Goal: Task Accomplishment & Management: Manage account settings

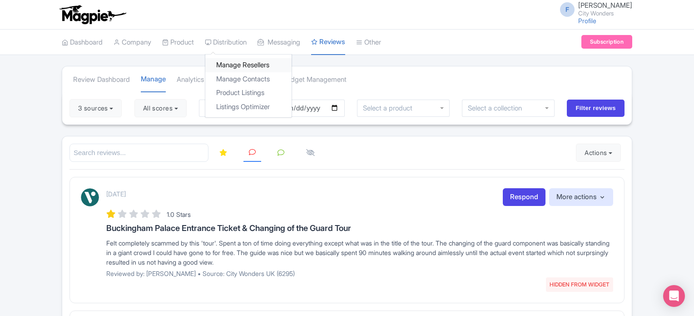
click at [246, 67] on link "Manage Resellers" at bounding box center [248, 65] width 86 height 14
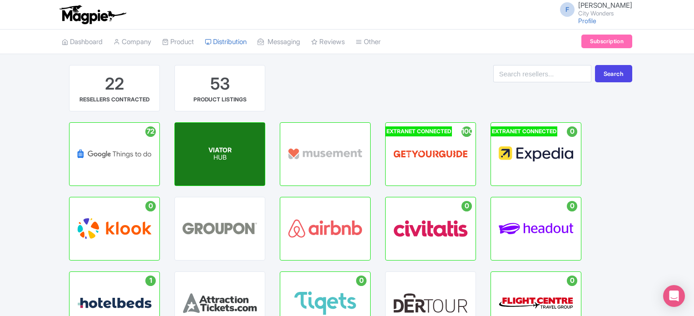
click at [230, 158] on p "HUB" at bounding box center [220, 158] width 23 height 8
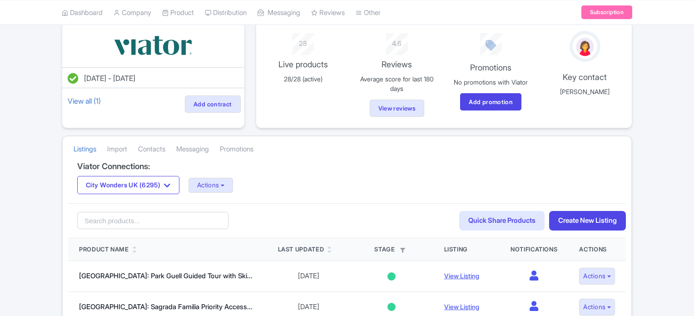
scroll to position [91, 0]
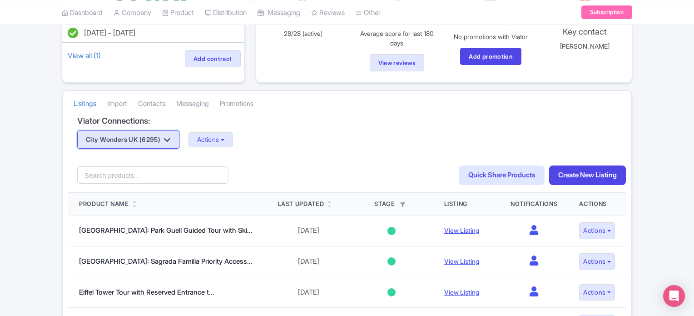
click at [164, 136] on button "City Wonders UK (6295)" at bounding box center [128, 139] width 102 height 18
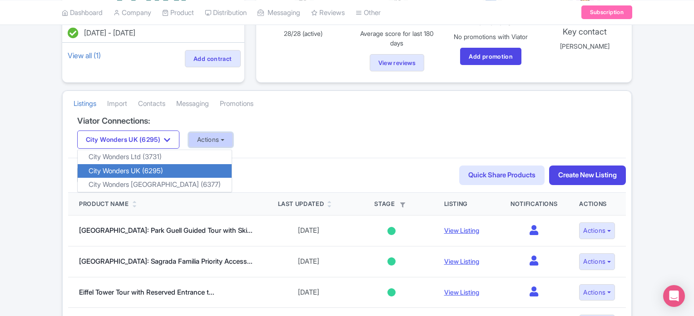
click at [216, 136] on button "Actions" at bounding box center [211, 139] width 45 height 15
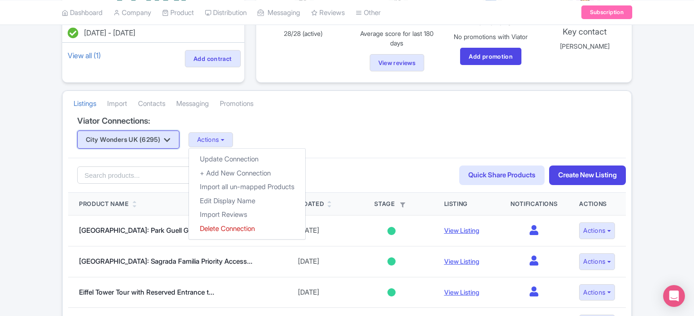
click at [158, 135] on button "City Wonders UK (6295)" at bounding box center [128, 139] width 102 height 18
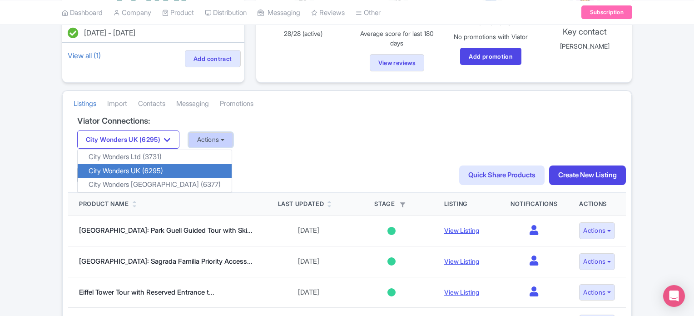
click at [231, 141] on button "Actions" at bounding box center [211, 139] width 45 height 15
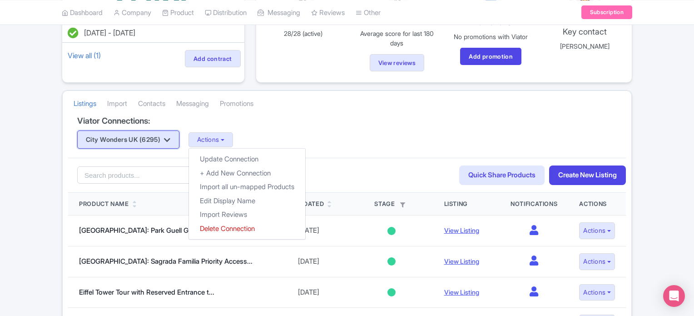
click at [170, 136] on icon "button" at bounding box center [167, 139] width 6 height 7
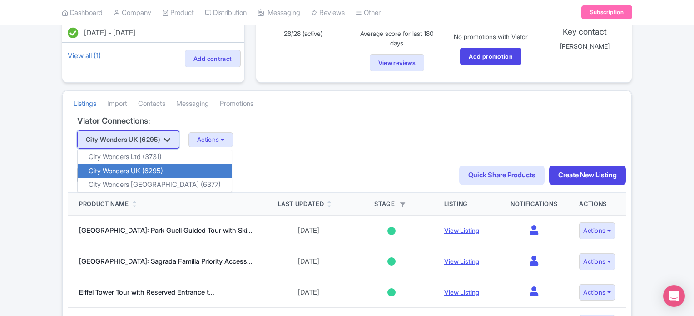
click at [170, 136] on icon "button" at bounding box center [167, 139] width 6 height 7
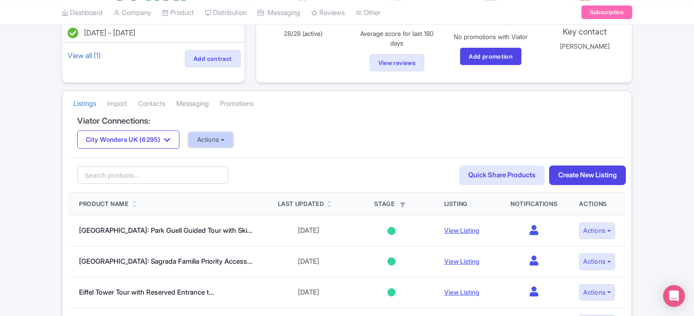
click at [208, 140] on button "Actions" at bounding box center [211, 139] width 45 height 15
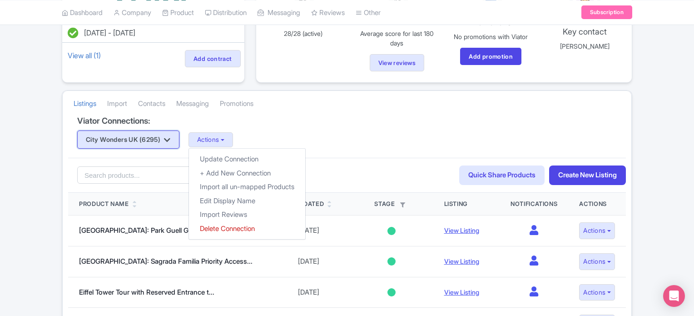
click at [156, 140] on button "City Wonders UK (6295)" at bounding box center [128, 139] width 102 height 18
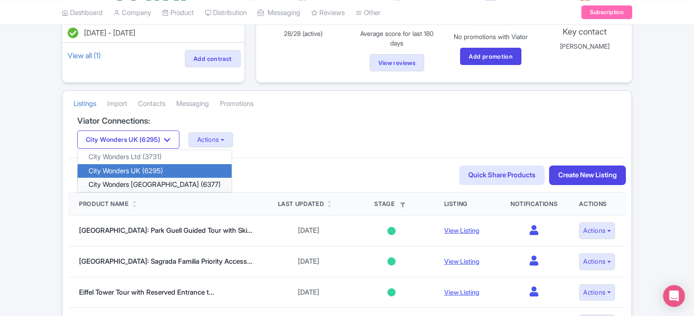
click at [135, 185] on link "City Wonders [GEOGRAPHIC_DATA] (6377)" at bounding box center [155, 185] width 154 height 14
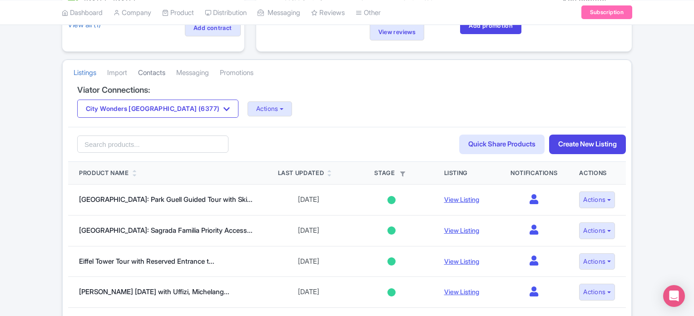
scroll to position [136, 0]
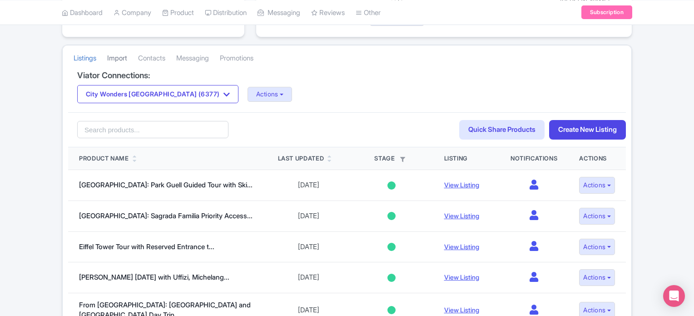
click at [127, 60] on link "Import" at bounding box center [117, 58] width 20 height 25
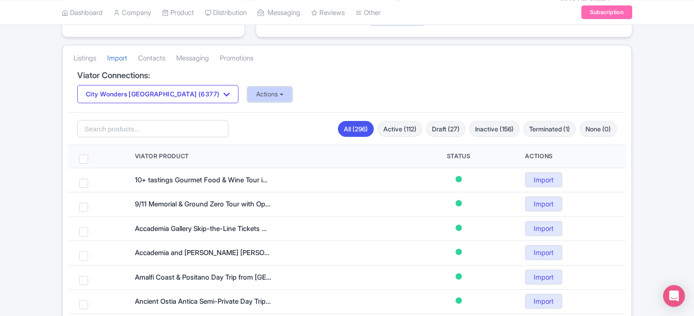
click at [248, 88] on button "Actions" at bounding box center [270, 94] width 45 height 15
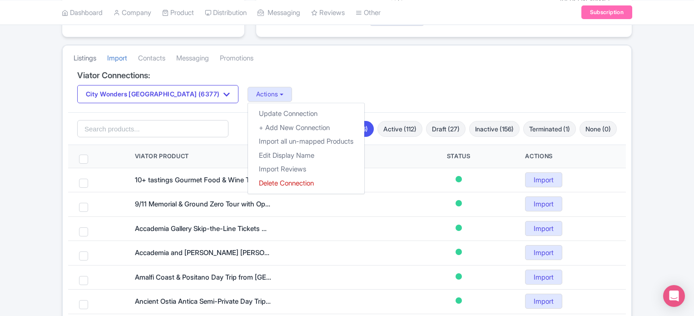
click at [92, 58] on link "Listings" at bounding box center [85, 58] width 23 height 25
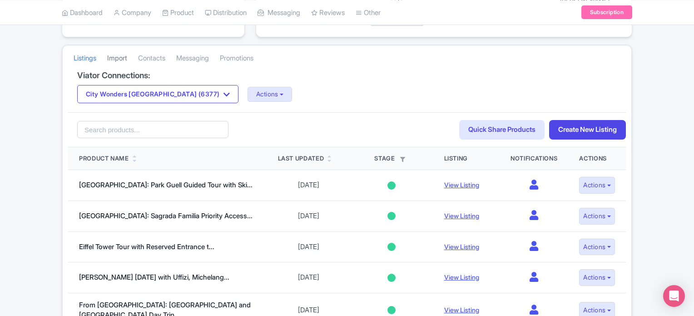
click at [122, 58] on link "Import" at bounding box center [117, 58] width 20 height 25
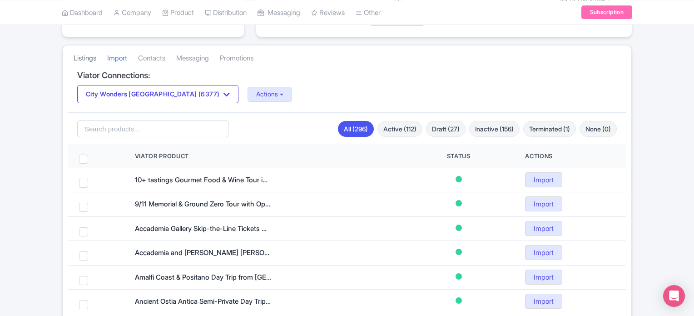
click at [75, 57] on link "Listings" at bounding box center [85, 58] width 23 height 25
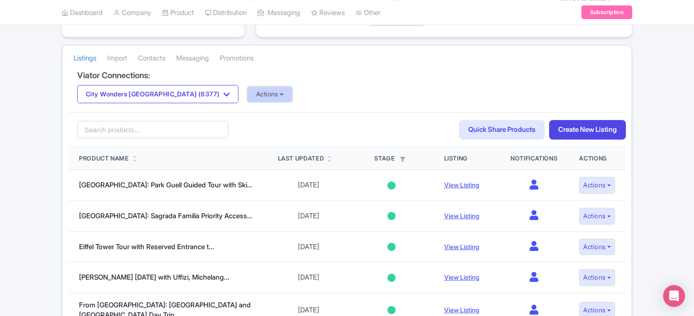
click at [248, 95] on button "Actions" at bounding box center [270, 94] width 45 height 15
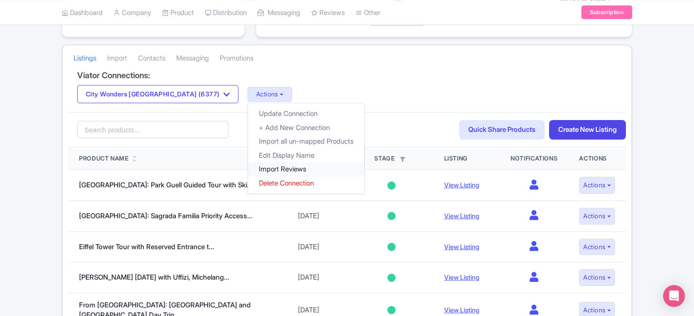
click at [248, 168] on link "Import Reviews" at bounding box center [306, 169] width 116 height 14
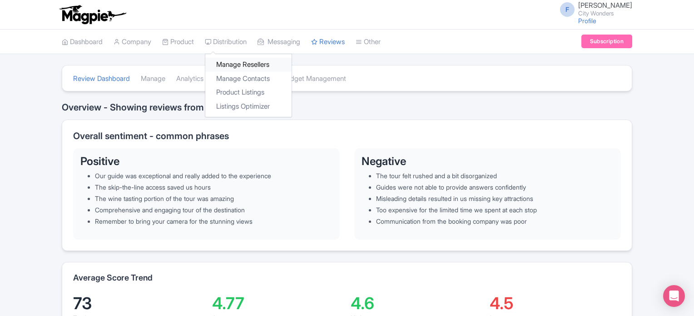
click at [232, 63] on link "Manage Resellers" at bounding box center [248, 65] width 86 height 14
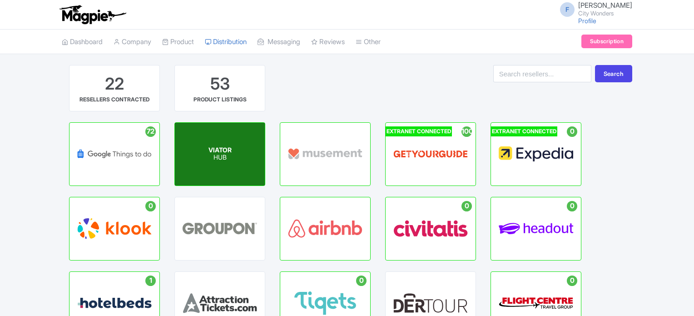
click at [217, 162] on div "VIATOR HUB" at bounding box center [220, 154] width 90 height 63
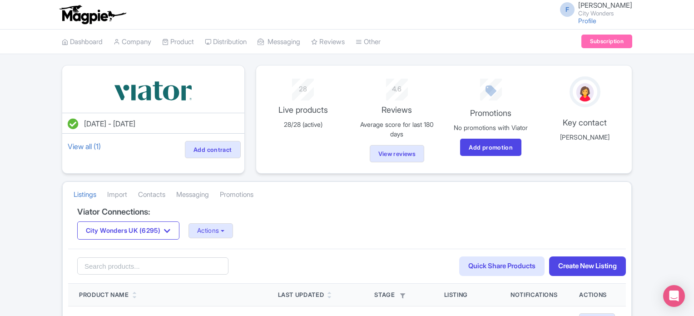
scroll to position [45, 0]
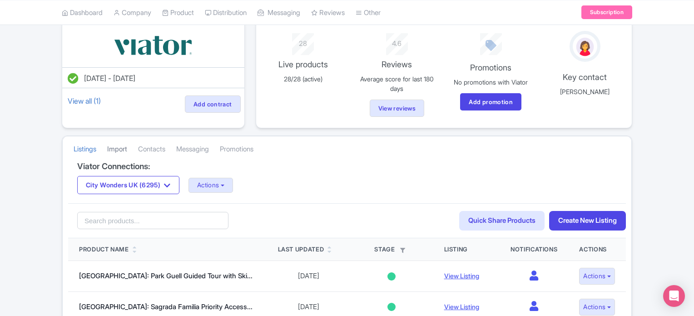
click at [119, 151] on link "Import" at bounding box center [117, 149] width 20 height 25
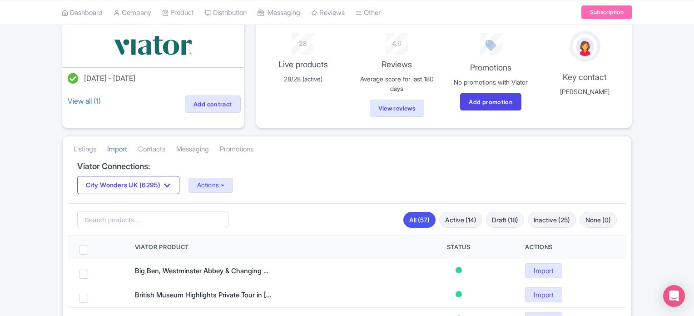
click at [226, 193] on div "Viator Connections: City Wonders UK (6295) City Wonders Ltd (3731) City Wonders…" at bounding box center [347, 183] width 558 height 42
click at [225, 187] on button "Actions" at bounding box center [211, 185] width 45 height 15
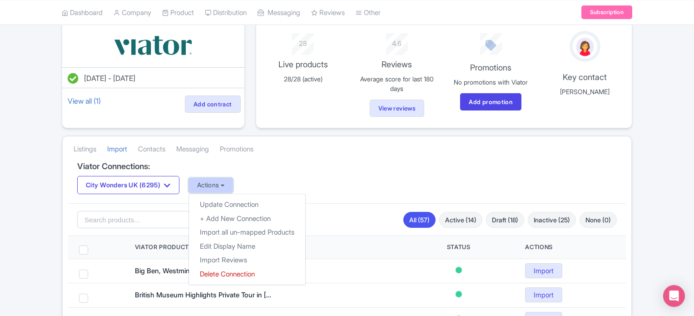
click at [225, 187] on button "Actions" at bounding box center [211, 185] width 45 height 15
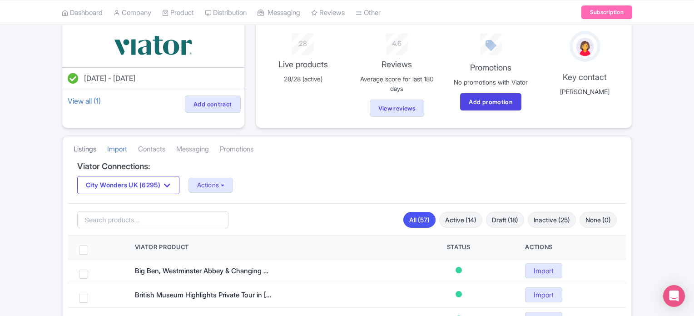
click at [90, 150] on link "Listings" at bounding box center [85, 149] width 23 height 25
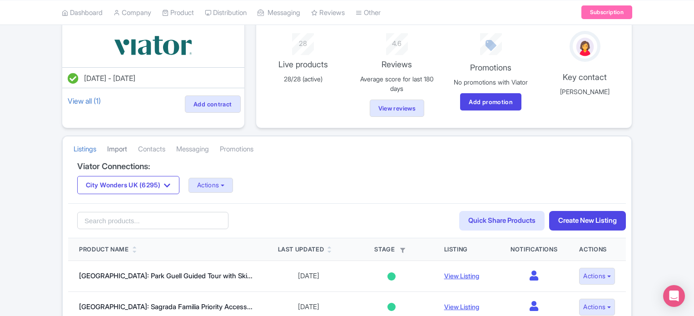
click at [113, 150] on link "Import" at bounding box center [117, 149] width 20 height 25
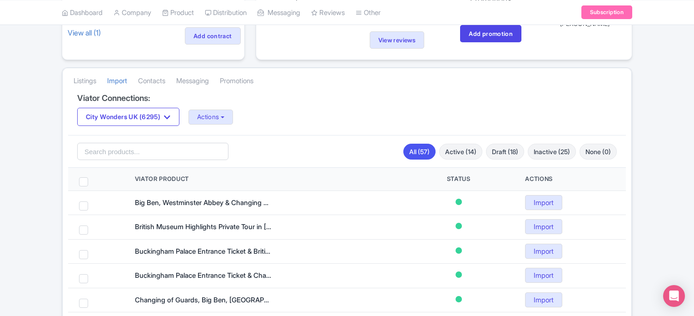
scroll to position [45, 0]
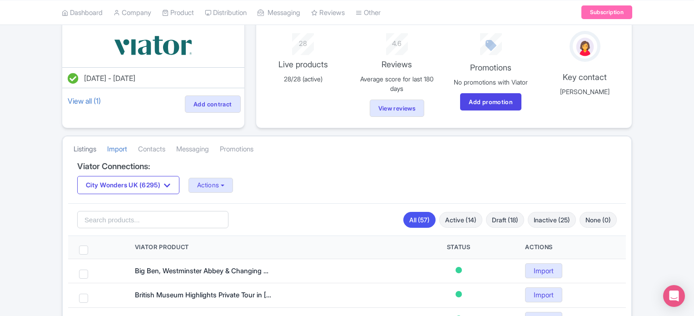
click at [89, 149] on link "Listings" at bounding box center [85, 149] width 23 height 25
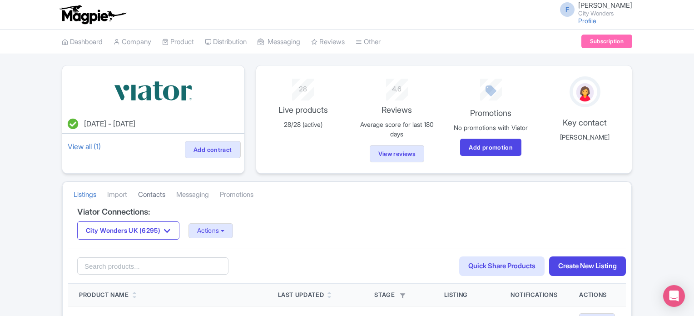
click at [152, 189] on link "Contacts" at bounding box center [151, 194] width 27 height 25
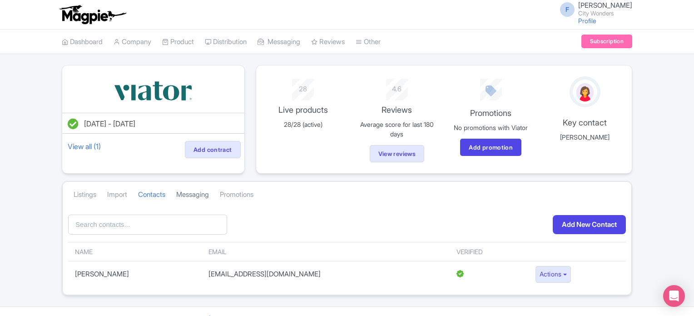
click at [191, 189] on link "Messaging" at bounding box center [192, 194] width 33 height 25
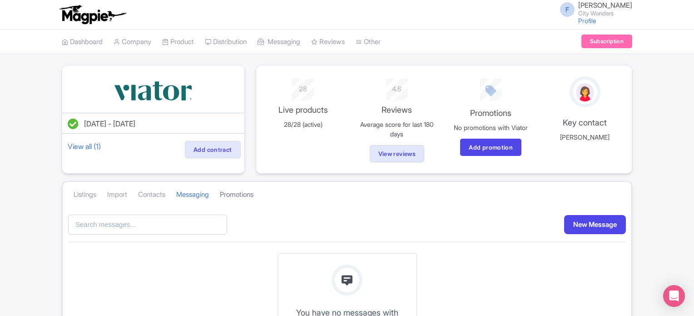
click at [235, 193] on link "Promotions" at bounding box center [237, 194] width 34 height 25
click at [84, 190] on link "Listings" at bounding box center [85, 194] width 23 height 25
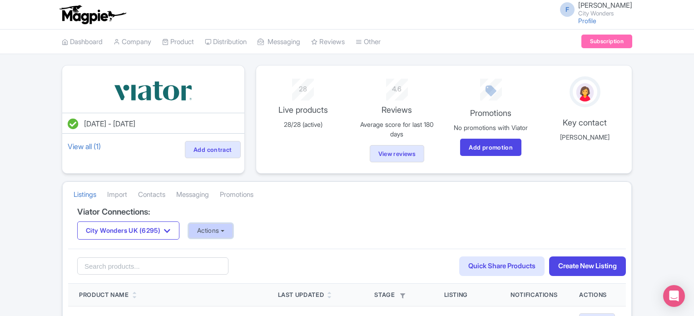
click at [221, 229] on button "Actions" at bounding box center [211, 230] width 45 height 15
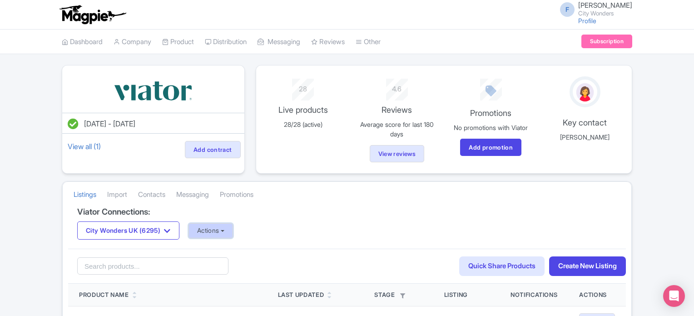
click at [218, 230] on button "Actions" at bounding box center [211, 230] width 45 height 15
